Goal: Check status

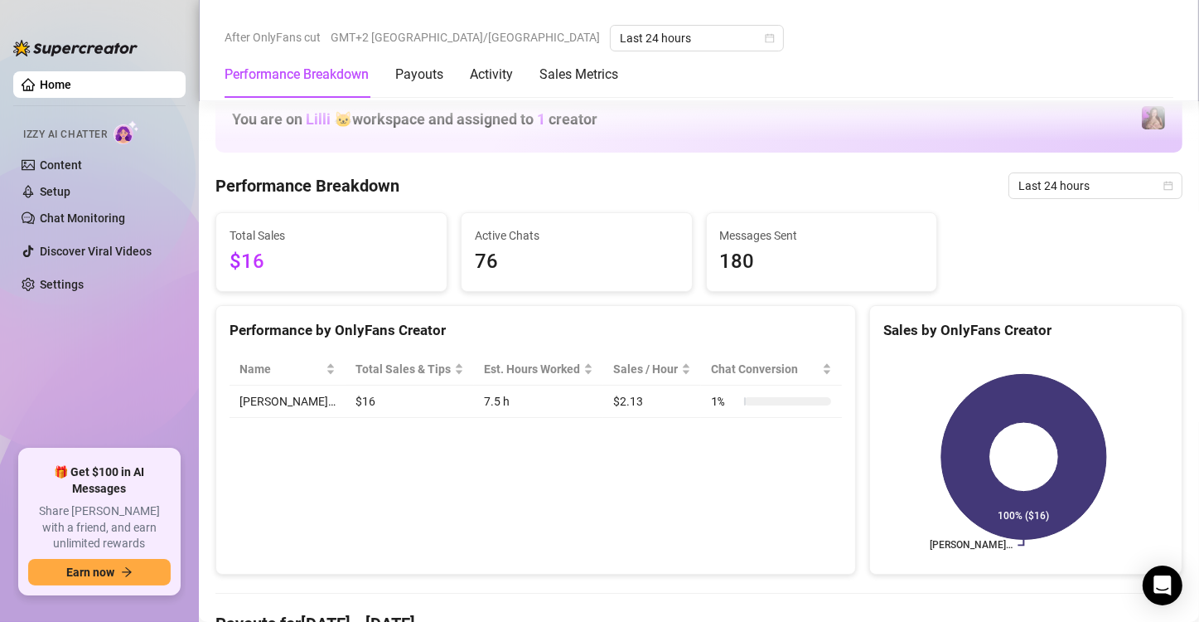
scroll to position [1160, 0]
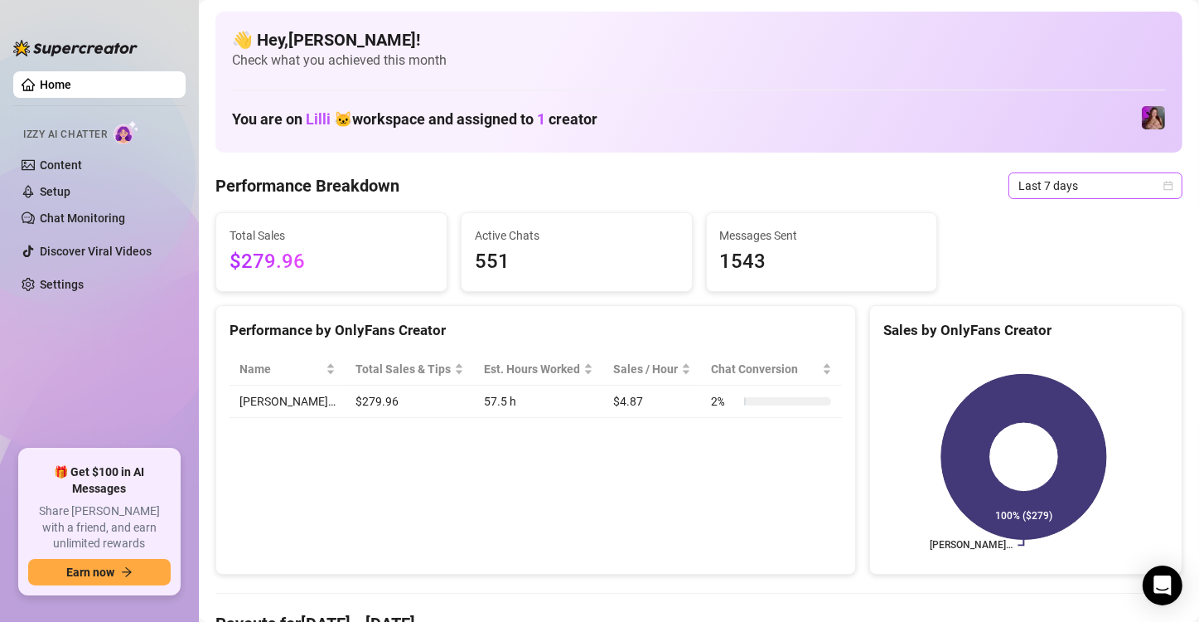
click at [1048, 179] on span "Last 7 days" at bounding box center [1095, 185] width 154 height 25
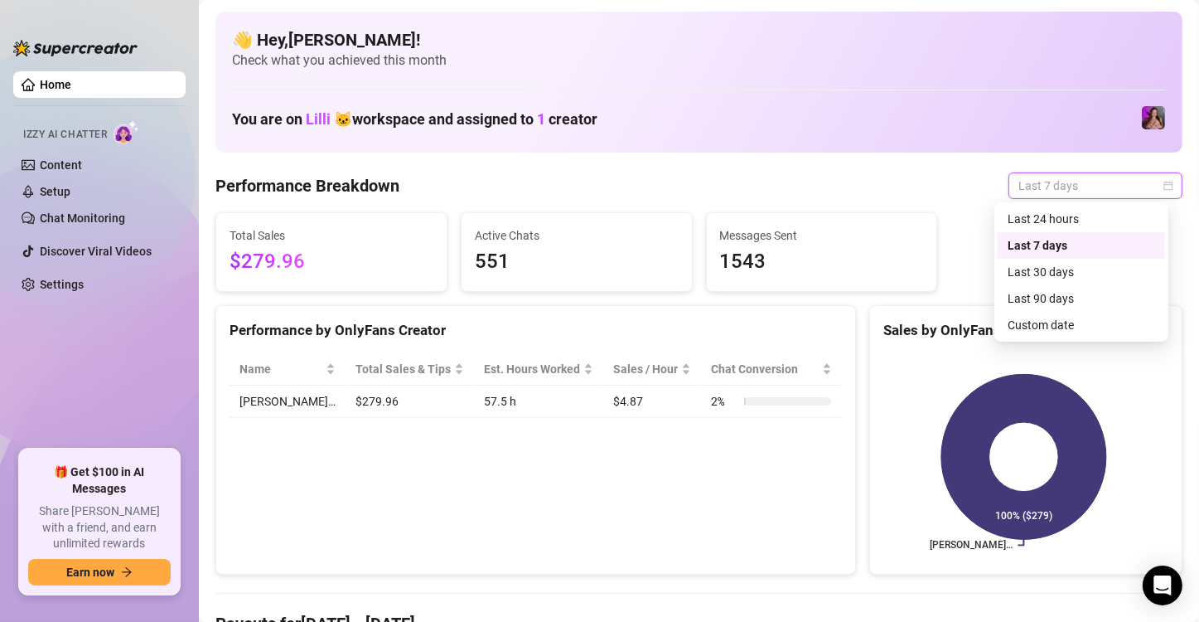
click at [1010, 232] on div "Last 7 days" at bounding box center [1081, 245] width 167 height 27
click at [1042, 185] on span "Last 7 days" at bounding box center [1095, 185] width 154 height 25
click at [1034, 222] on div "Last 24 hours" at bounding box center [1082, 219] width 148 height 18
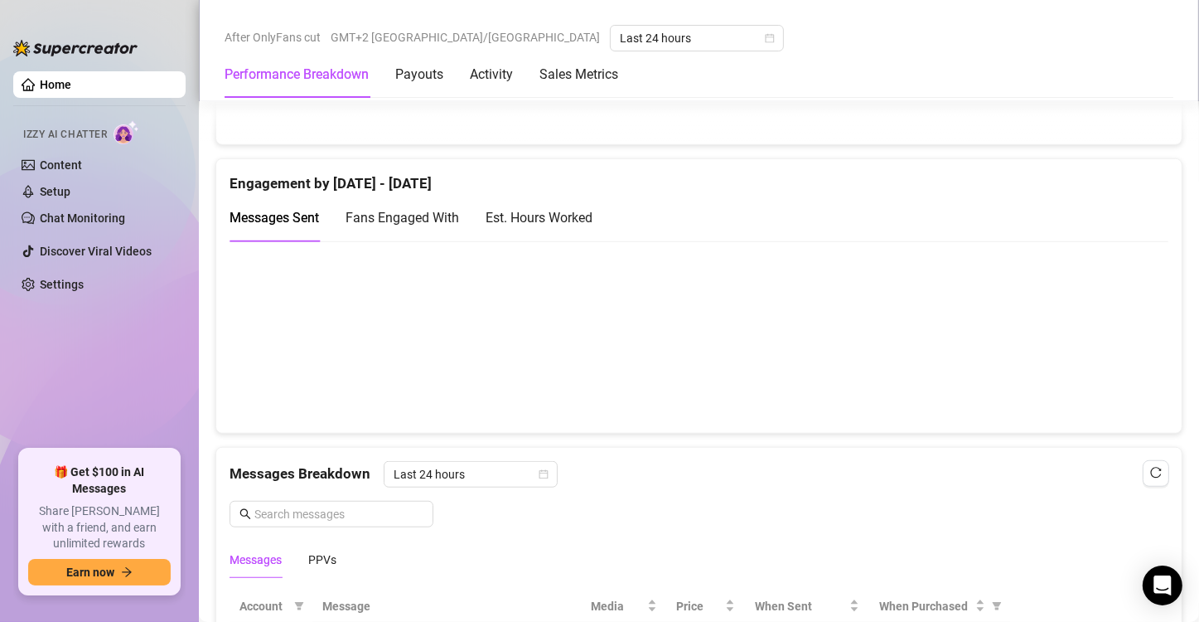
scroll to position [912, 0]
